Goal: Entertainment & Leisure: Browse casually

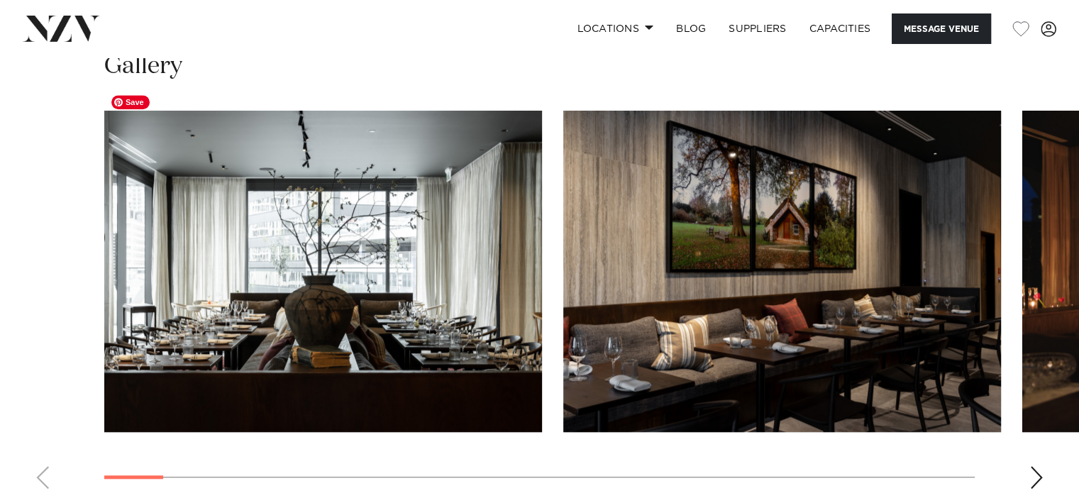
scroll to position [1276, 0]
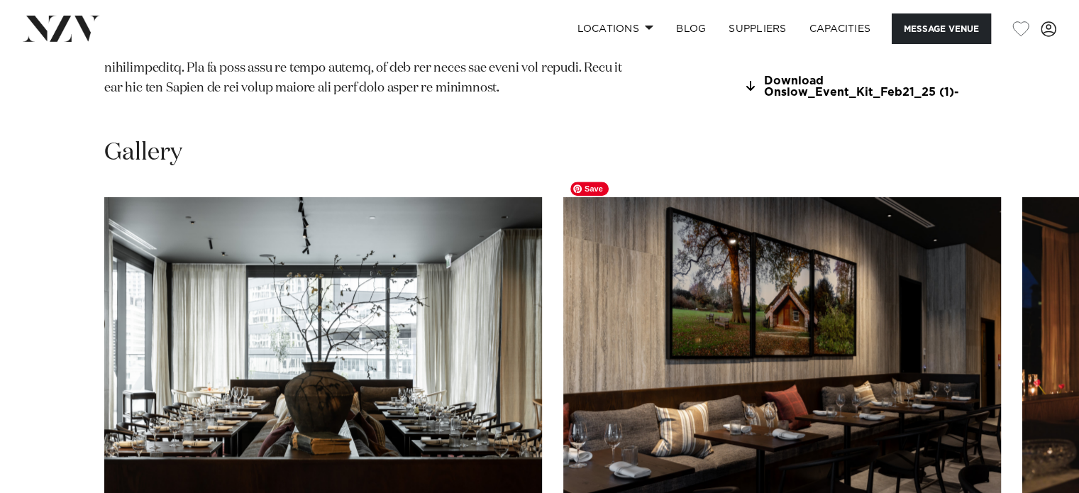
click at [790, 374] on img "2 / 28" at bounding box center [782, 357] width 438 height 321
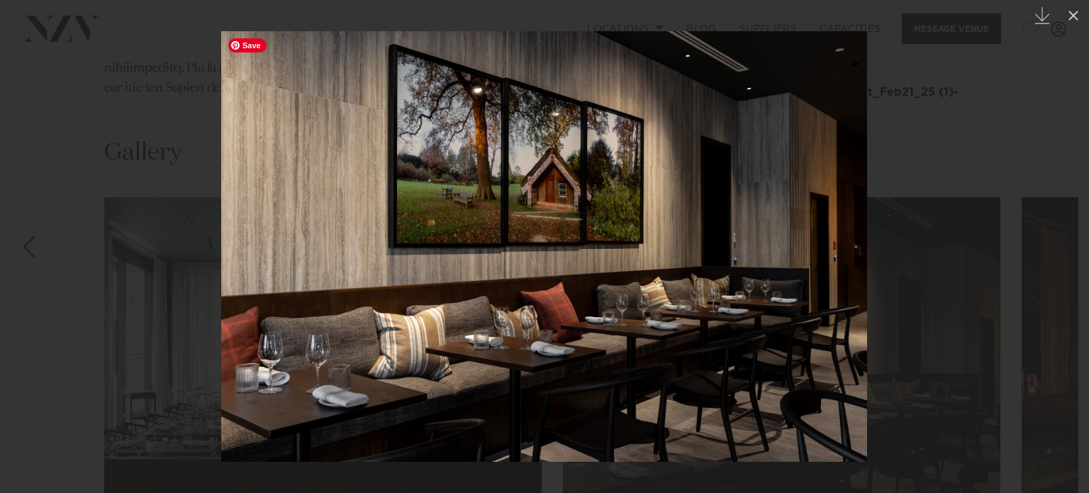
click at [822, 272] on img at bounding box center [544, 246] width 646 height 430
click at [1040, 266] on div at bounding box center [544, 246] width 1089 height 493
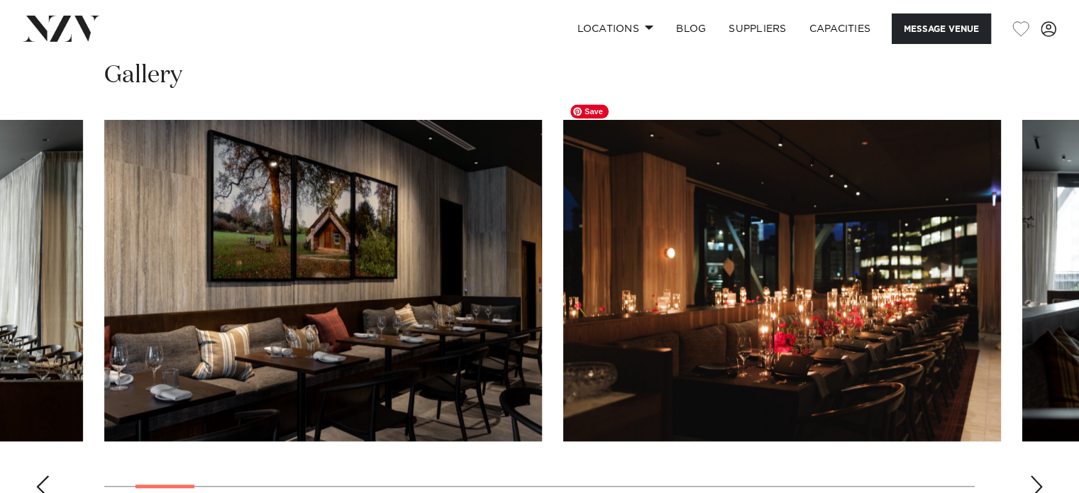
scroll to position [1347, 0]
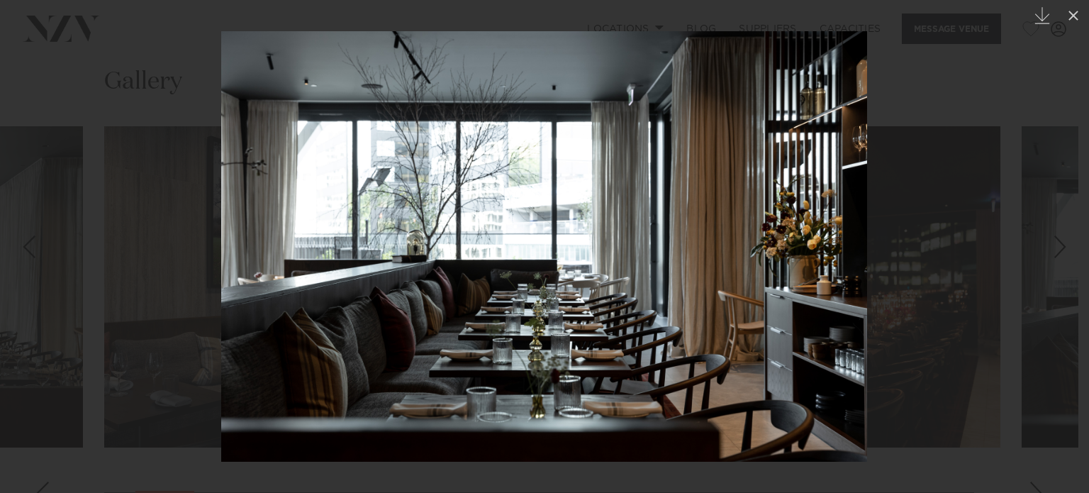
click at [1035, 469] on div at bounding box center [544, 246] width 1089 height 493
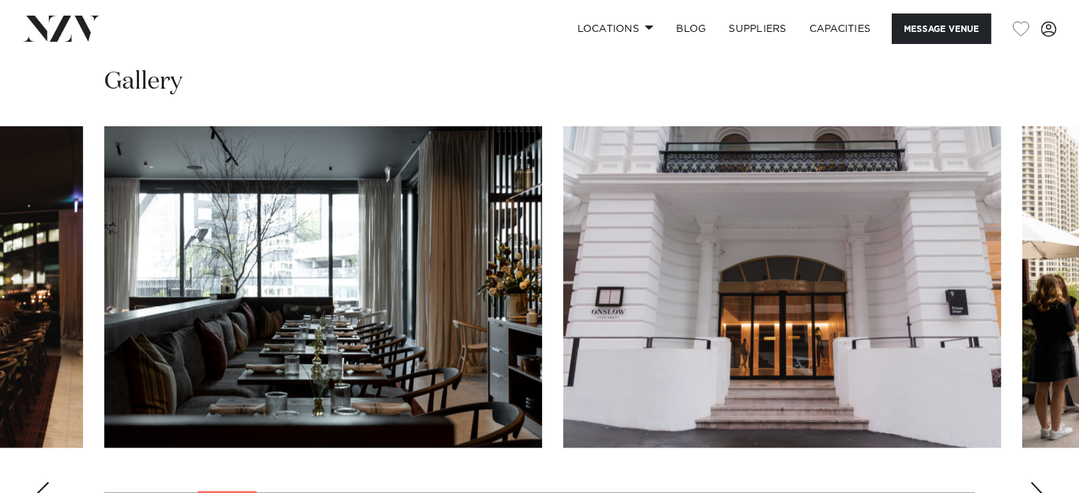
click at [1035, 481] on div "Next slide" at bounding box center [1036, 492] width 14 height 23
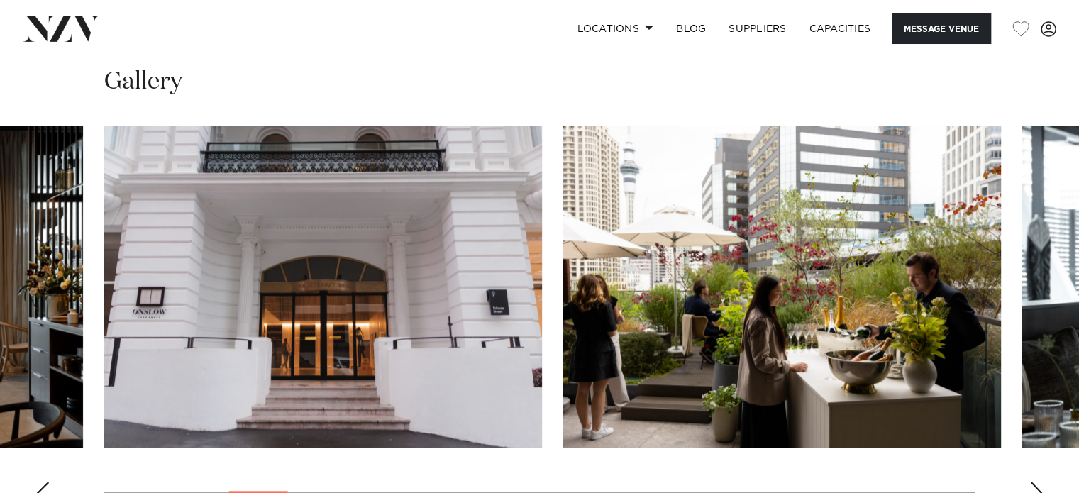
click at [1035, 481] on div "Next slide" at bounding box center [1036, 492] width 14 height 23
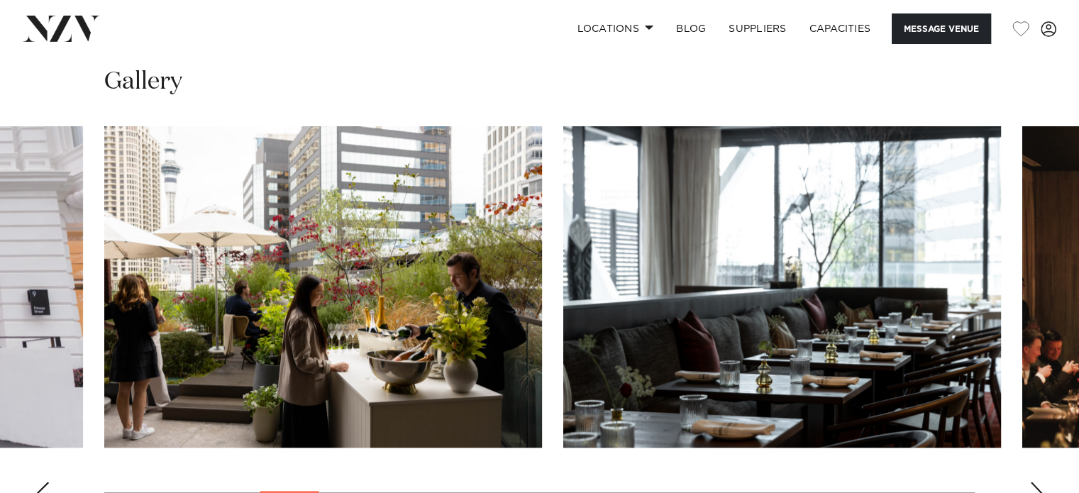
click at [1035, 481] on div "Next slide" at bounding box center [1036, 492] width 14 height 23
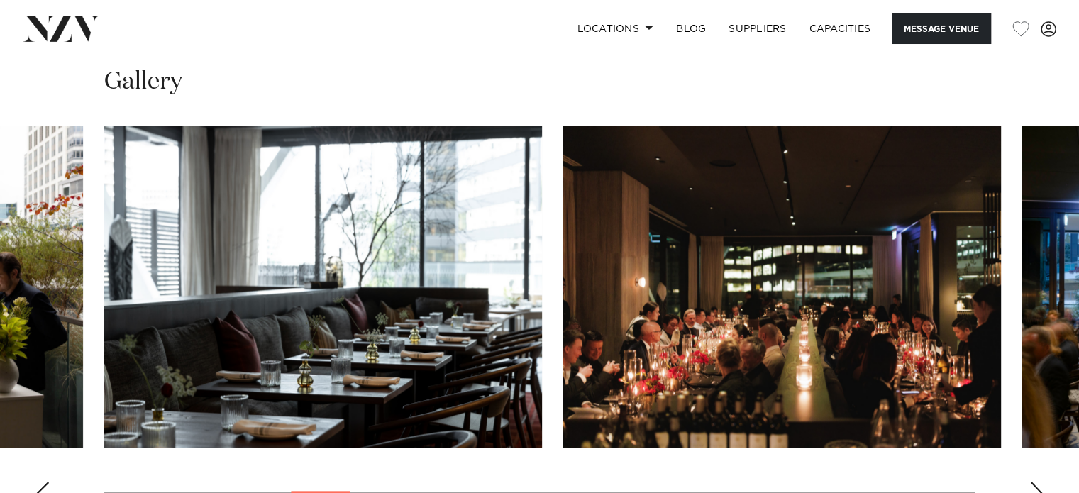
click at [1035, 481] on div "Next slide" at bounding box center [1036, 492] width 14 height 23
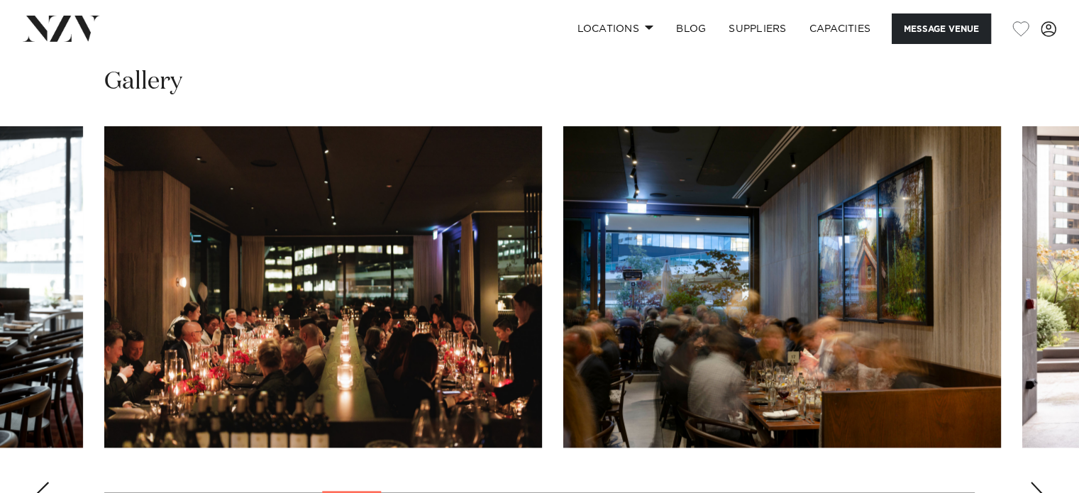
click at [1035, 481] on div "Next slide" at bounding box center [1036, 492] width 14 height 23
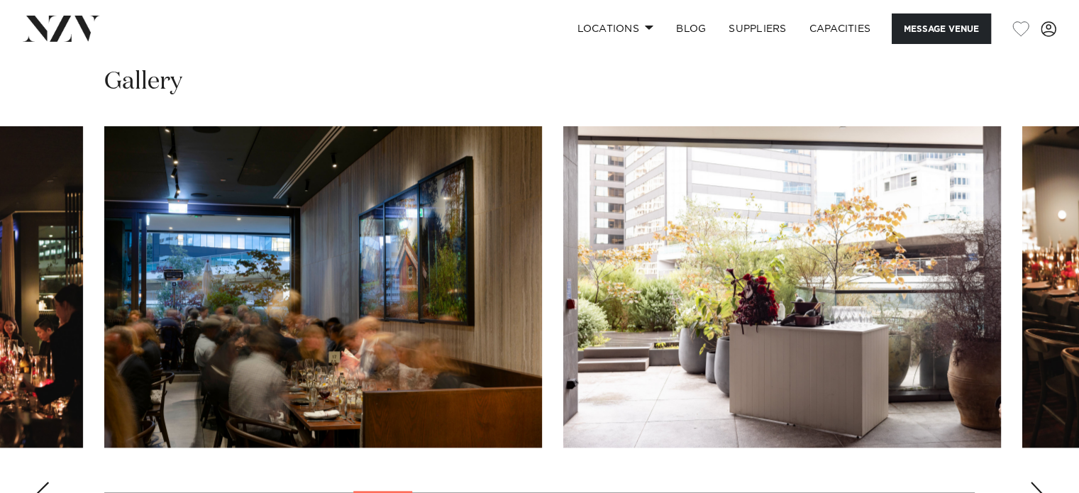
click at [1035, 481] on div "Next slide" at bounding box center [1036, 492] width 14 height 23
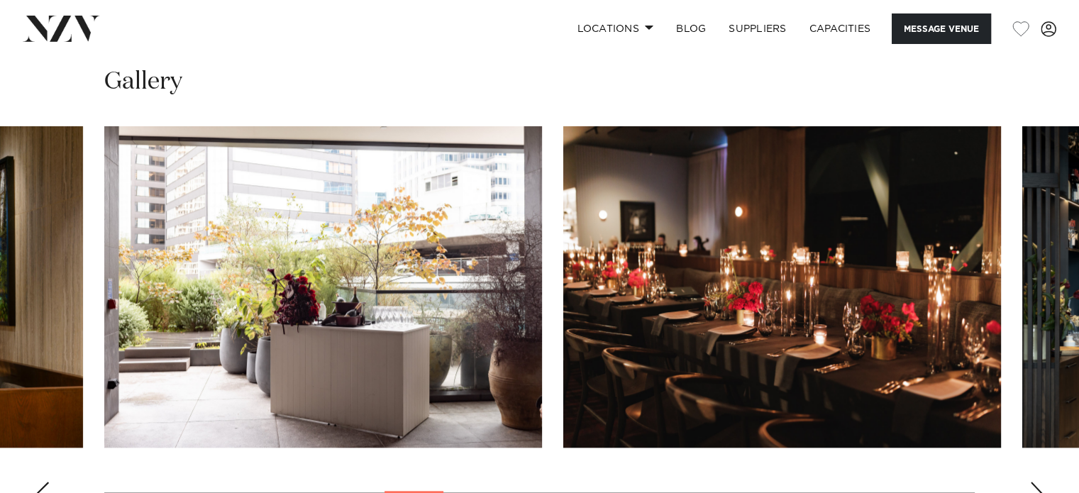
click at [1035, 481] on div "Next slide" at bounding box center [1036, 492] width 14 height 23
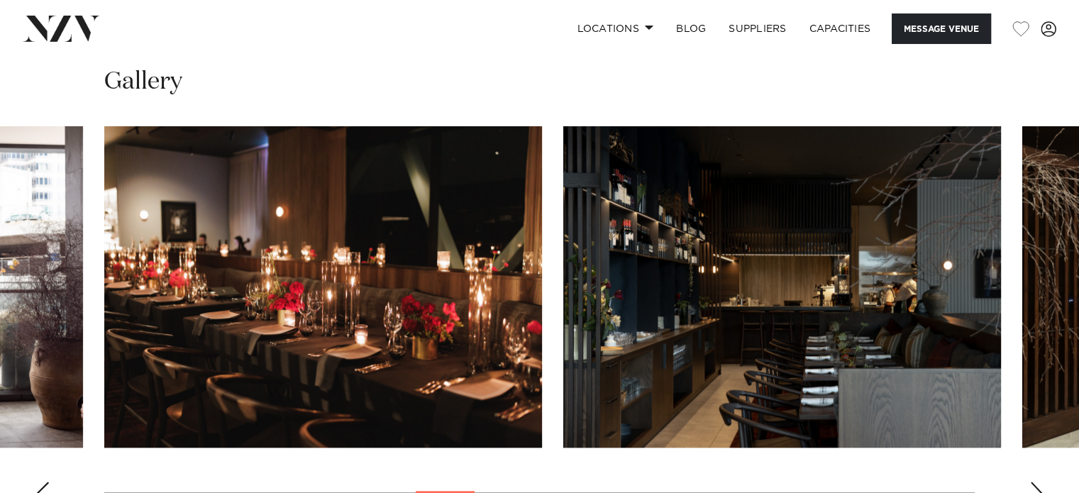
click at [1035, 481] on div "Next slide" at bounding box center [1036, 492] width 14 height 23
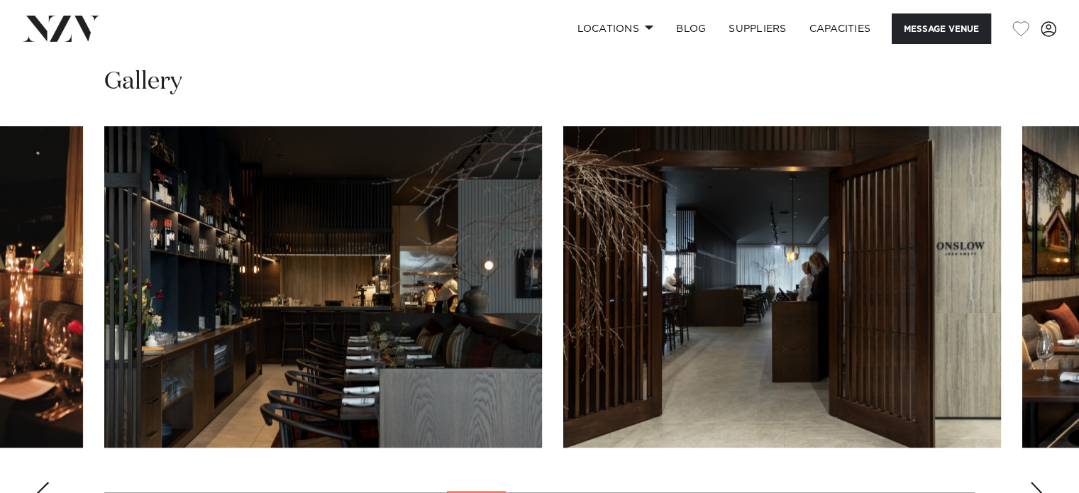
click at [1035, 481] on div "Next slide" at bounding box center [1036, 492] width 14 height 23
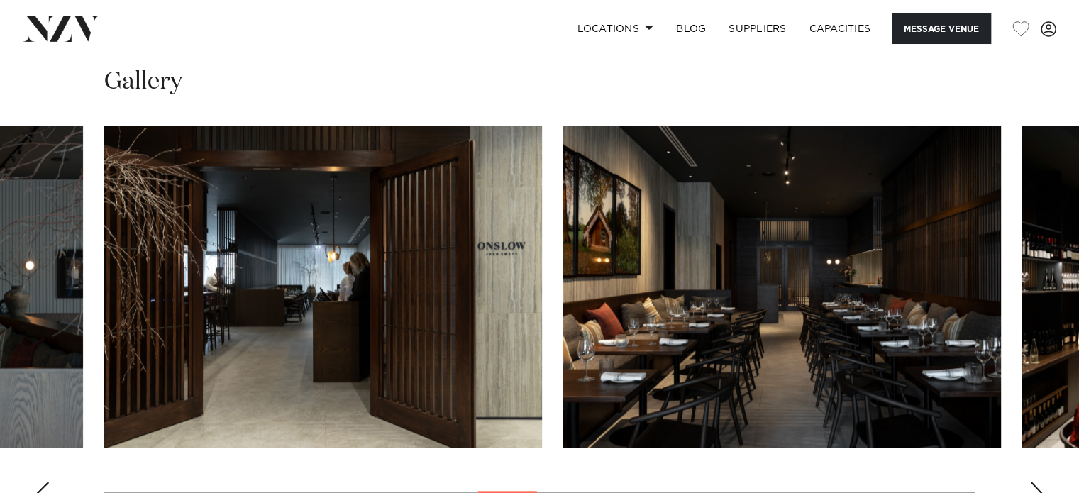
click at [1035, 481] on div "Next slide" at bounding box center [1036, 492] width 14 height 23
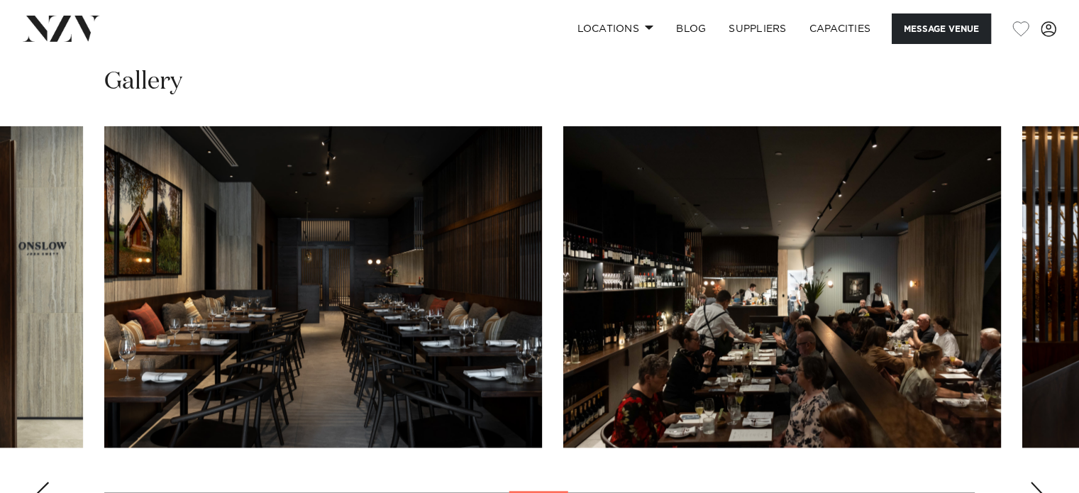
click at [1035, 481] on div "Next slide" at bounding box center [1036, 492] width 14 height 23
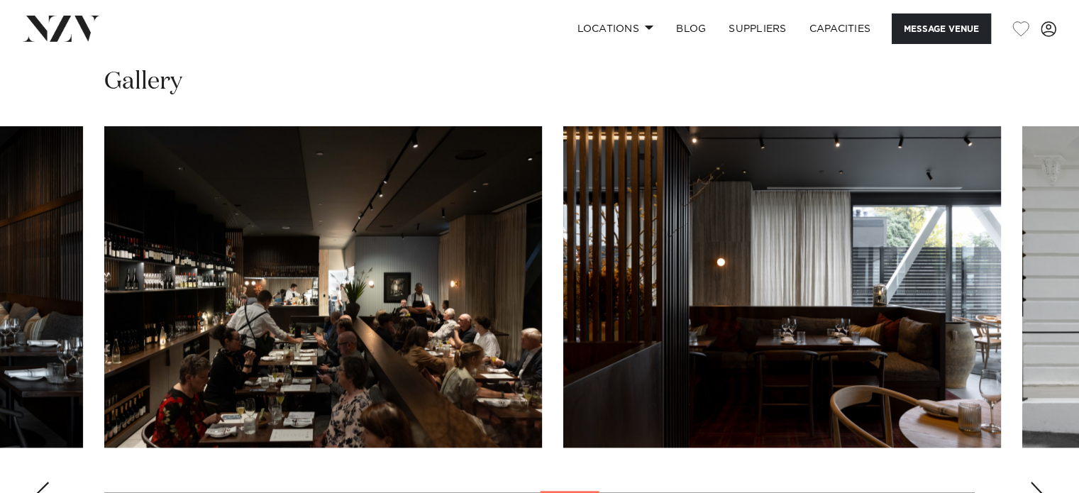
click at [1035, 481] on div "Next slide" at bounding box center [1036, 492] width 14 height 23
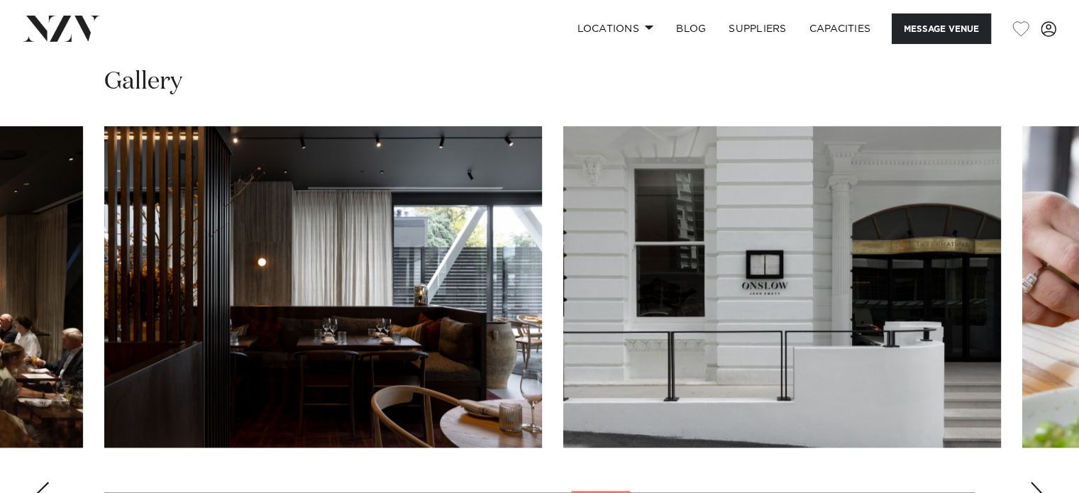
click at [1035, 481] on div "Next slide" at bounding box center [1036, 492] width 14 height 23
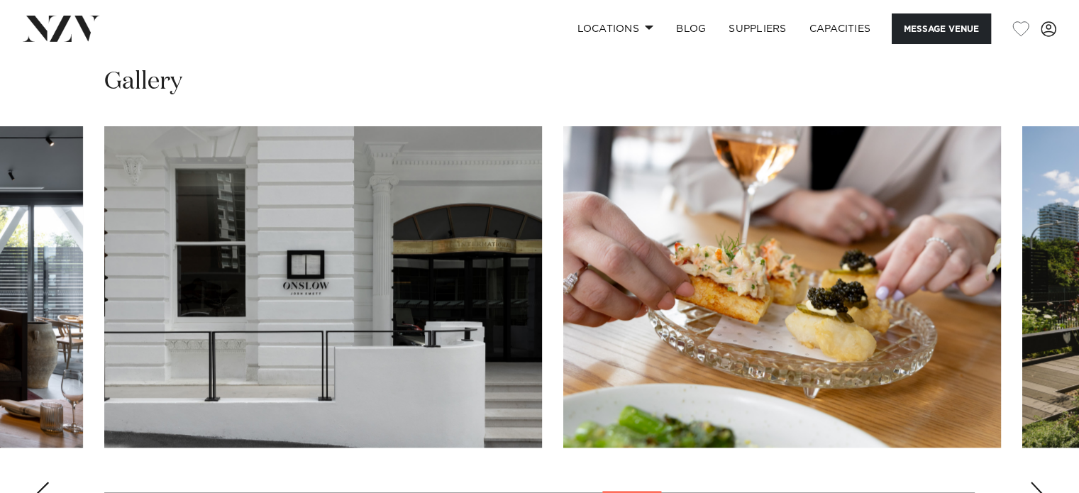
click at [1035, 481] on div "Next slide" at bounding box center [1036, 492] width 14 height 23
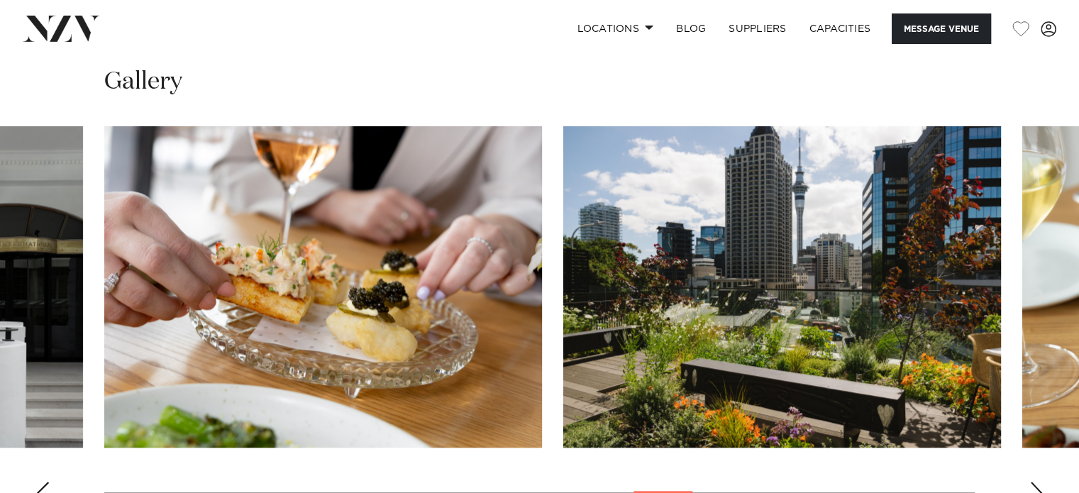
click at [1035, 481] on div "Next slide" at bounding box center [1036, 492] width 14 height 23
